Goal: Information Seeking & Learning: Learn about a topic

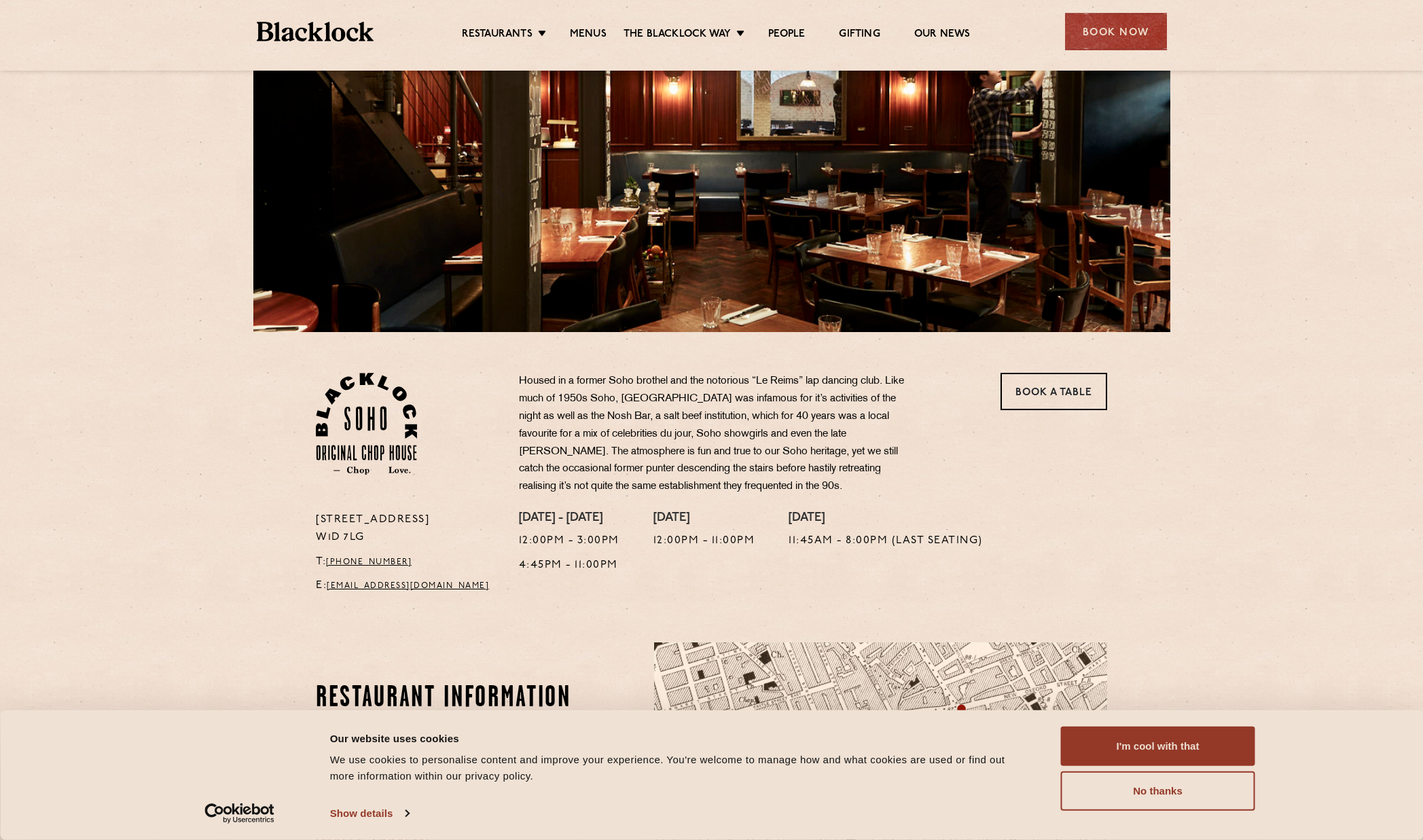
scroll to position [138, 0]
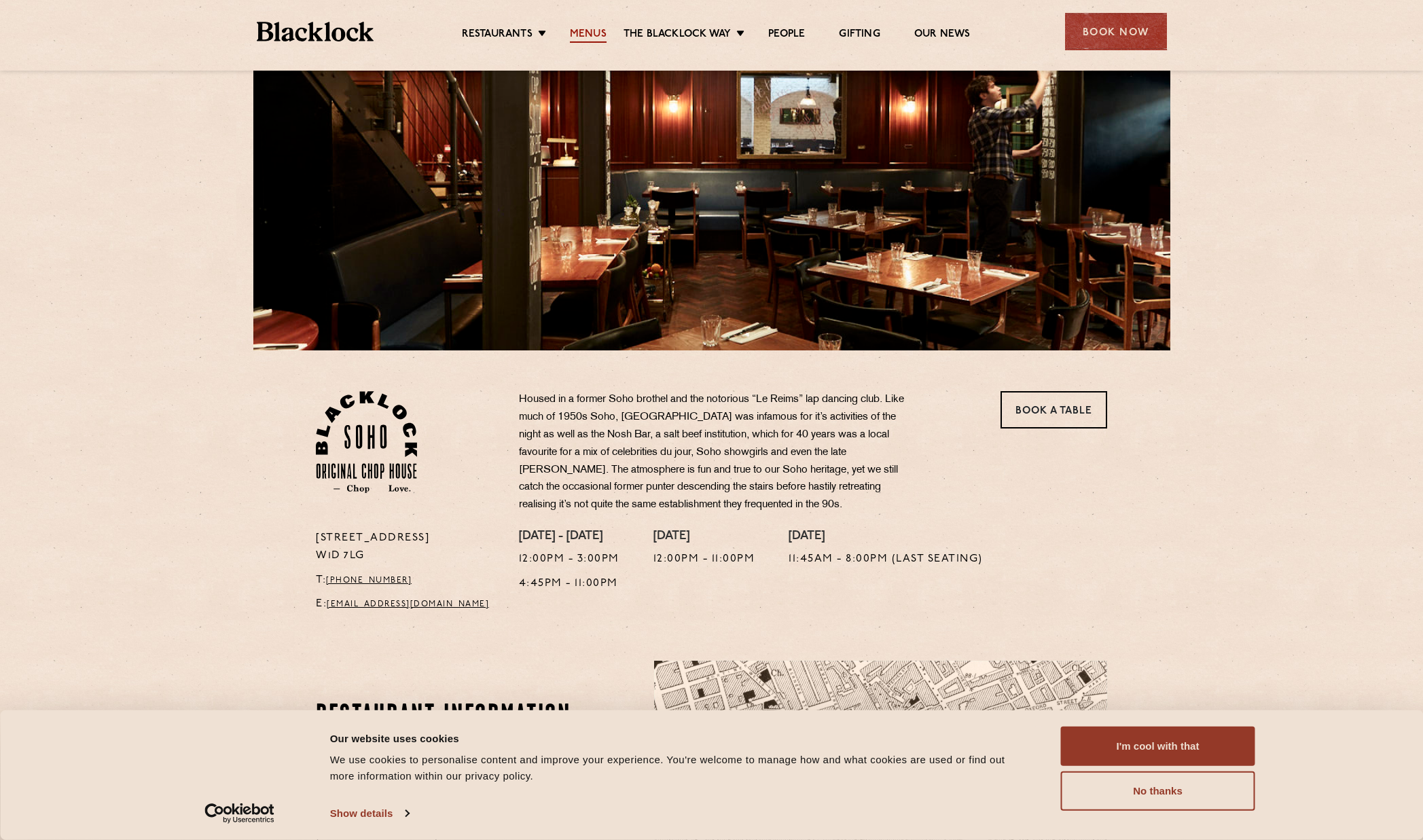
click at [583, 37] on link "Menus" at bounding box center [588, 35] width 37 height 15
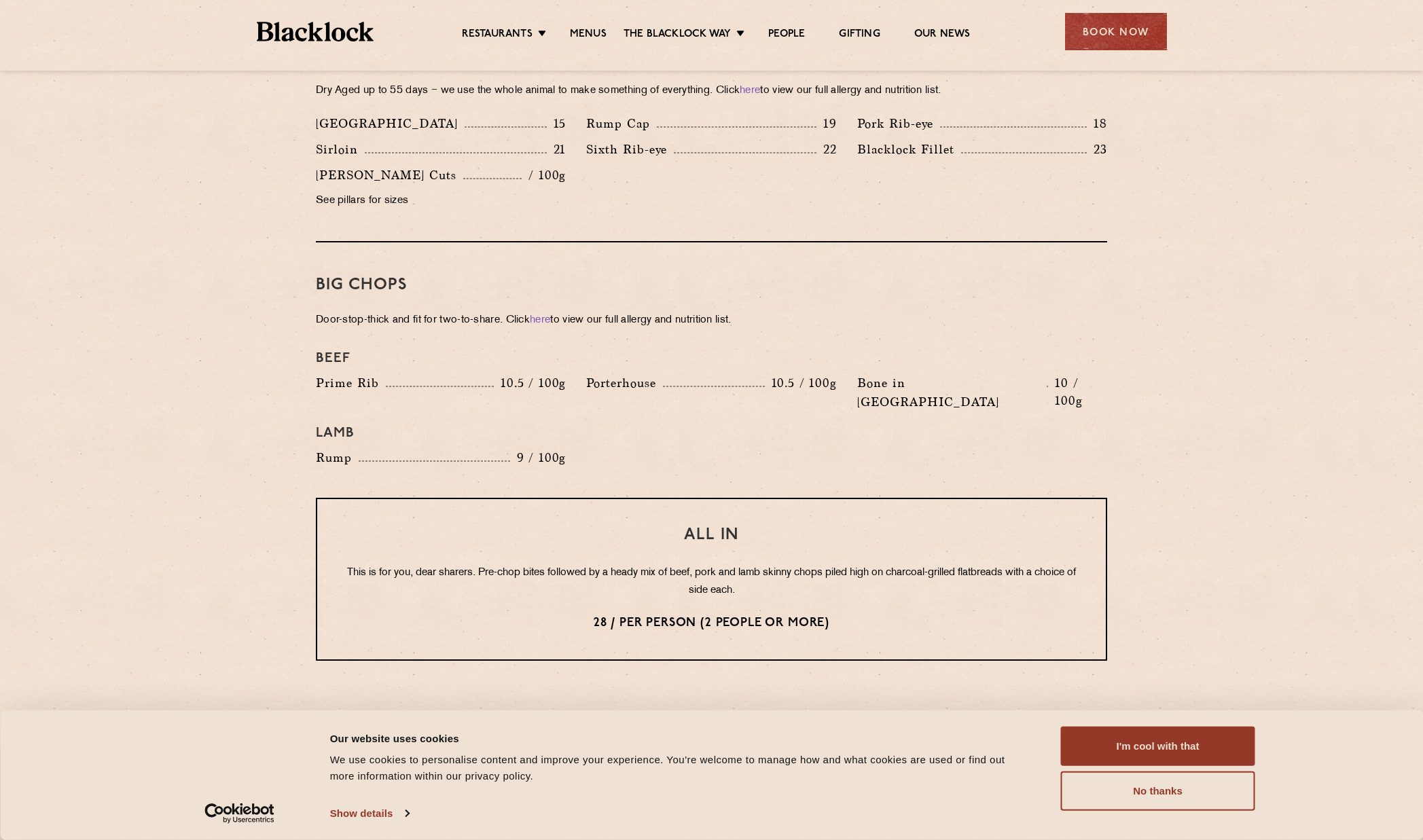
scroll to position [1366, 0]
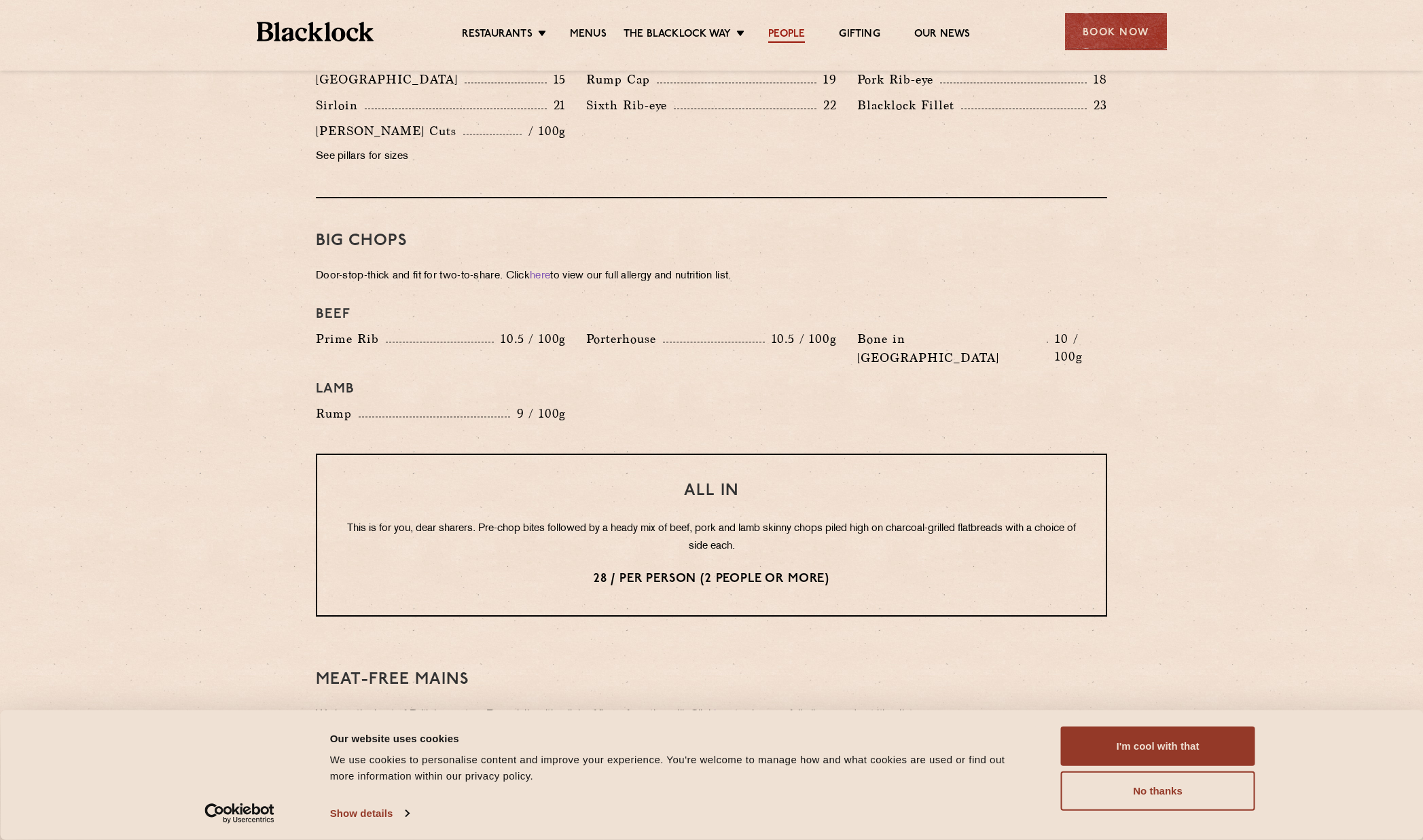
click at [794, 33] on link "People" at bounding box center [786, 35] width 37 height 15
